Goal: Information Seeking & Learning: Learn about a topic

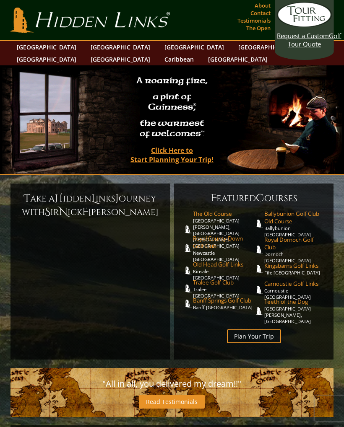
click at [86, 49] on link "[GEOGRAPHIC_DATA]" at bounding box center [120, 47] width 68 height 12
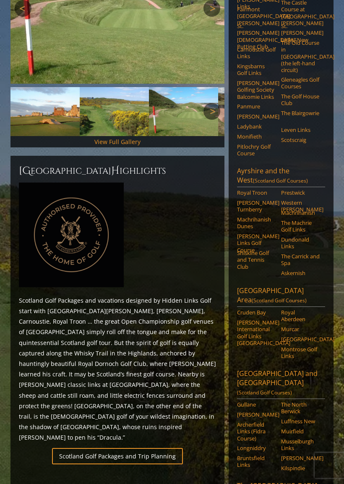
scroll to position [174, 0]
click at [257, 309] on link "Cruden Bay" at bounding box center [256, 312] width 39 height 7
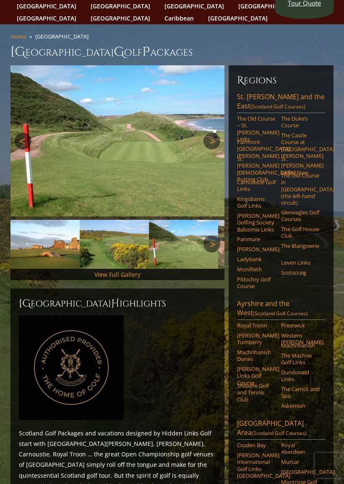
scroll to position [43, 0]
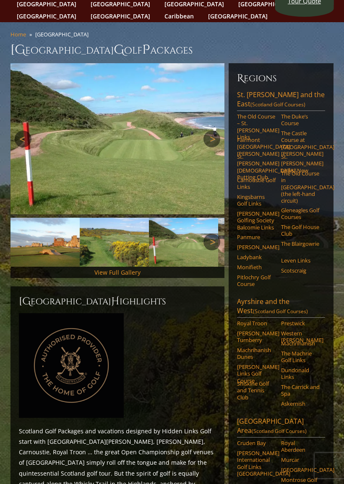
click at [251, 194] on link "Kingsbarns Golf Links" at bounding box center [256, 201] width 39 height 14
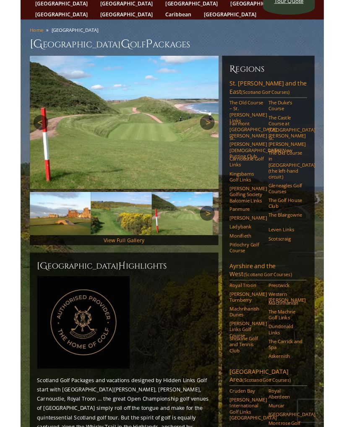
scroll to position [67, 0]
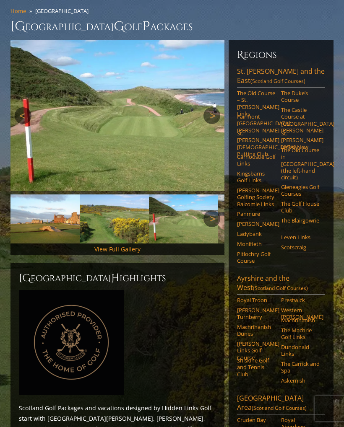
click at [303, 131] on link "St. [PERSON_NAME] Links–New" at bounding box center [300, 140] width 39 height 21
